Goal: Information Seeking & Learning: Learn about a topic

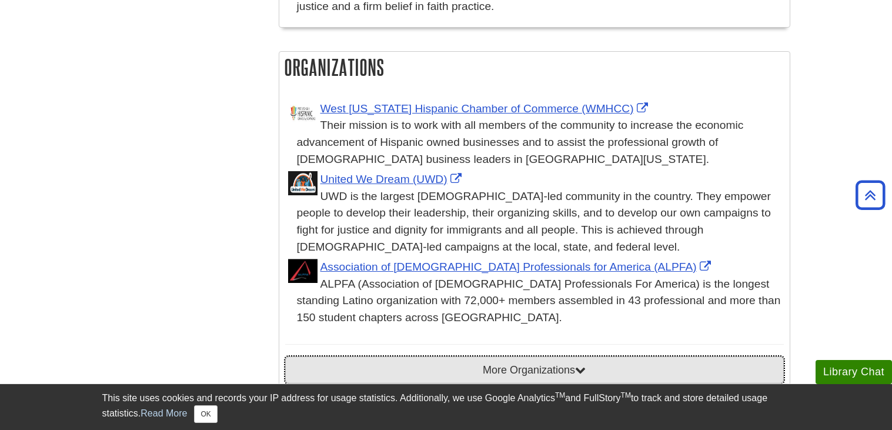
click at [704, 356] on button "More Organizations" at bounding box center [534, 369] width 499 height 27
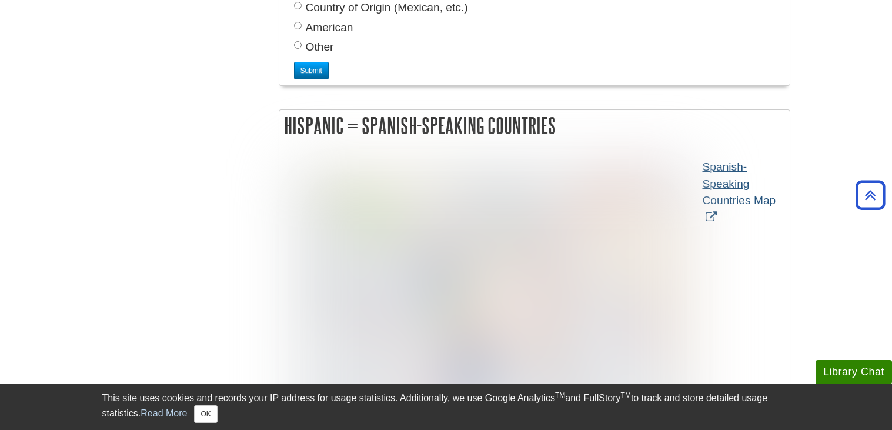
scroll to position [1444, 0]
